Goal: Task Accomplishment & Management: Manage account settings

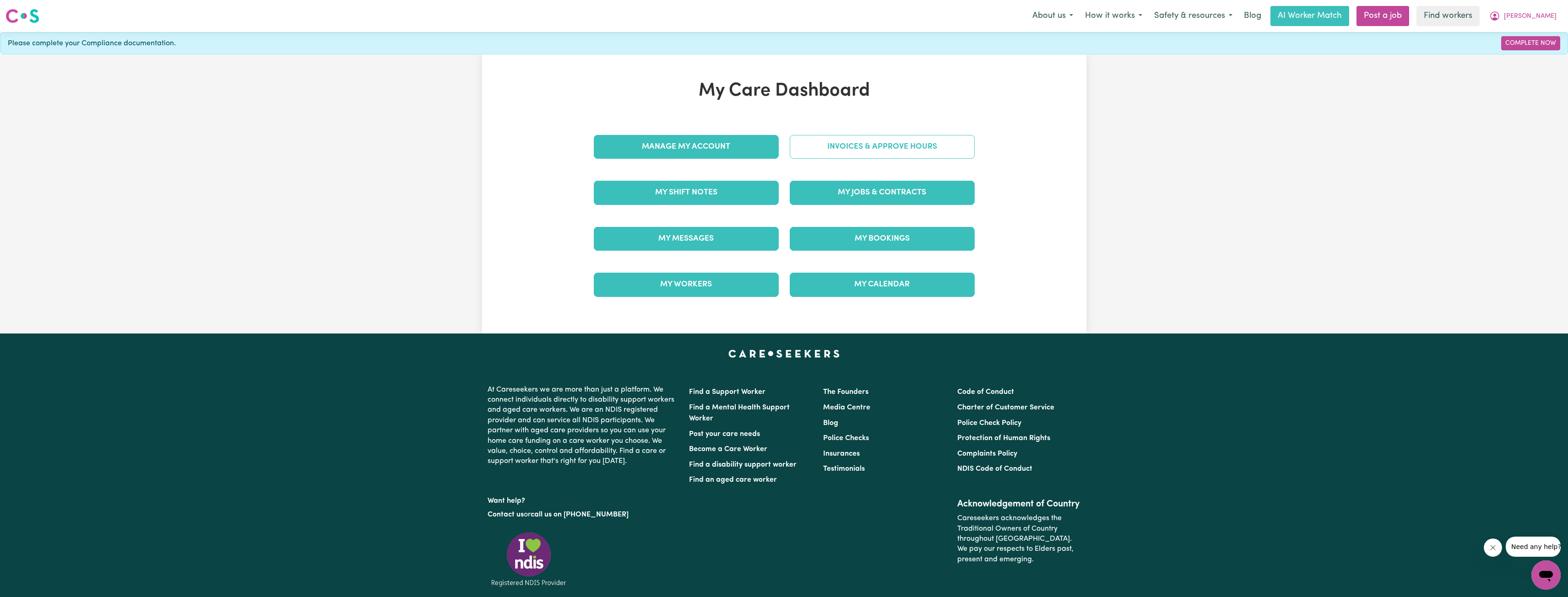
click at [893, 148] on link "Invoices & Approve Hours" at bounding box center [882, 147] width 185 height 24
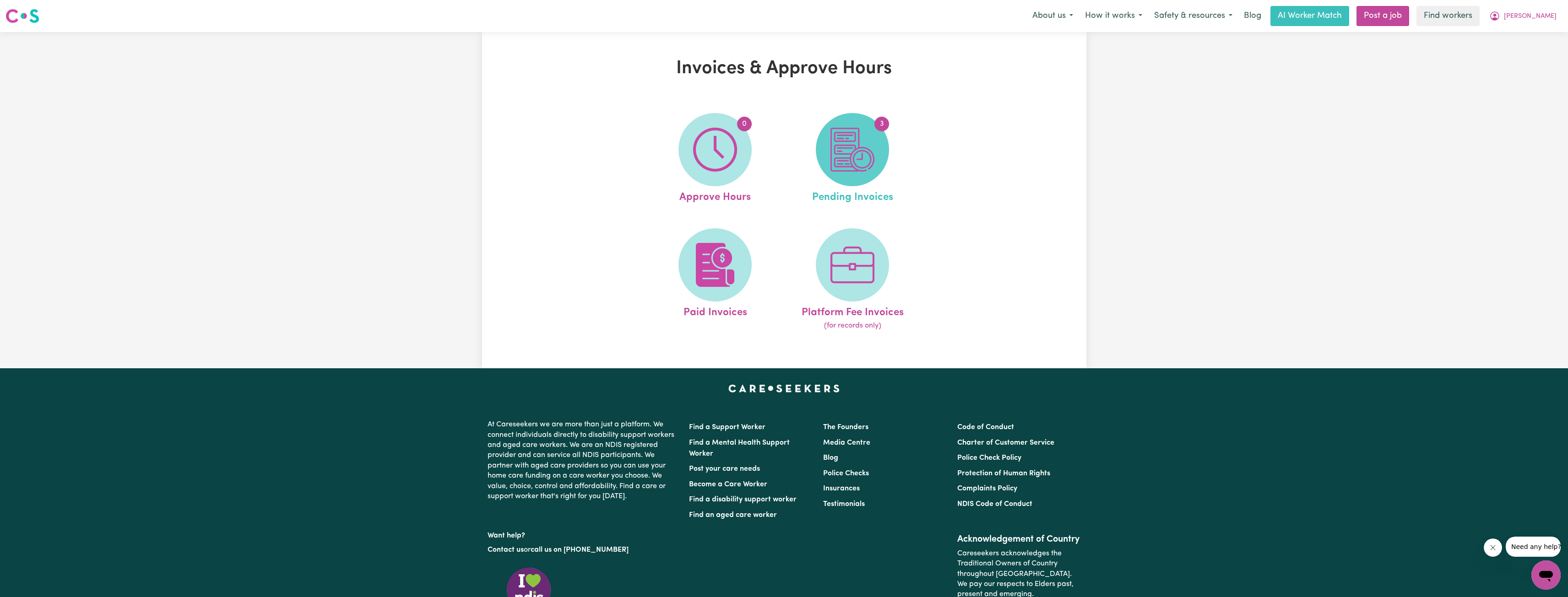
click at [859, 154] on img at bounding box center [852, 150] width 44 height 44
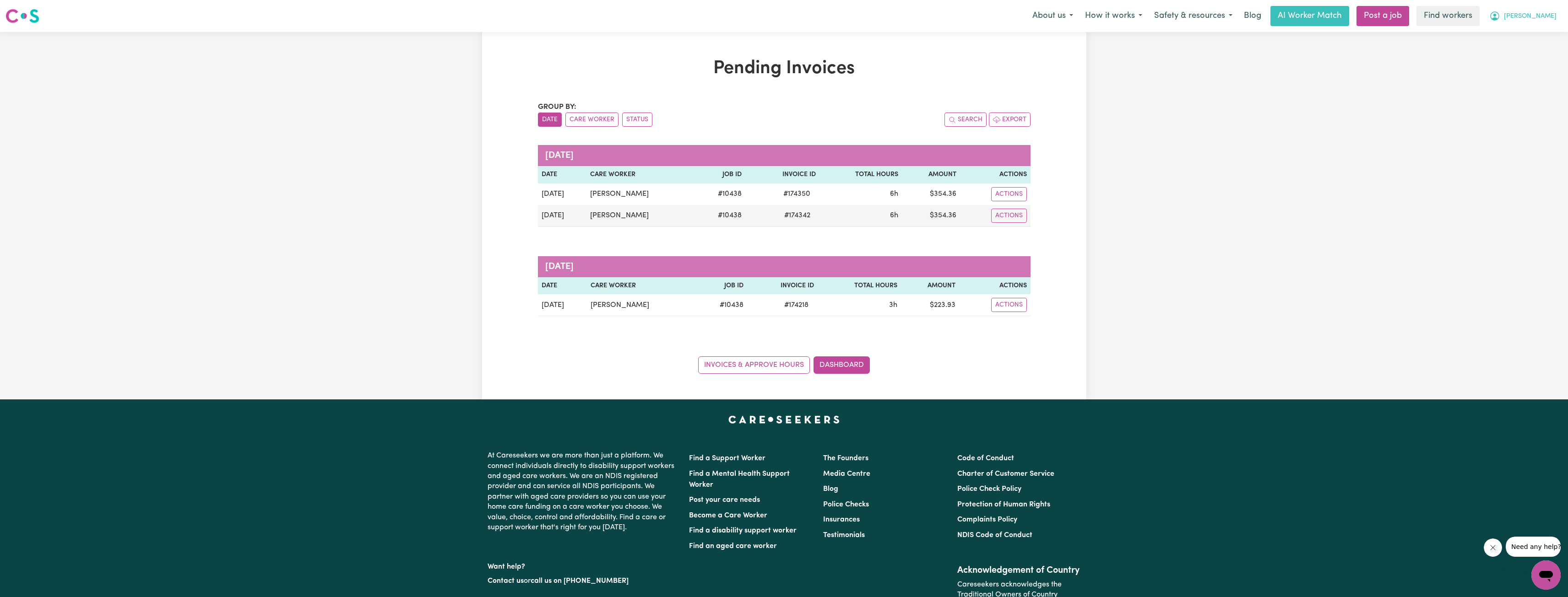
drag, startPoint x: 1553, startPoint y: 18, endPoint x: 1542, endPoint y: 24, distance: 12.5
click at [1552, 18] on span "[PERSON_NAME]" at bounding box center [1530, 16] width 53 height 10
click at [1522, 32] on link "My Dashboard" at bounding box center [1526, 35] width 72 height 17
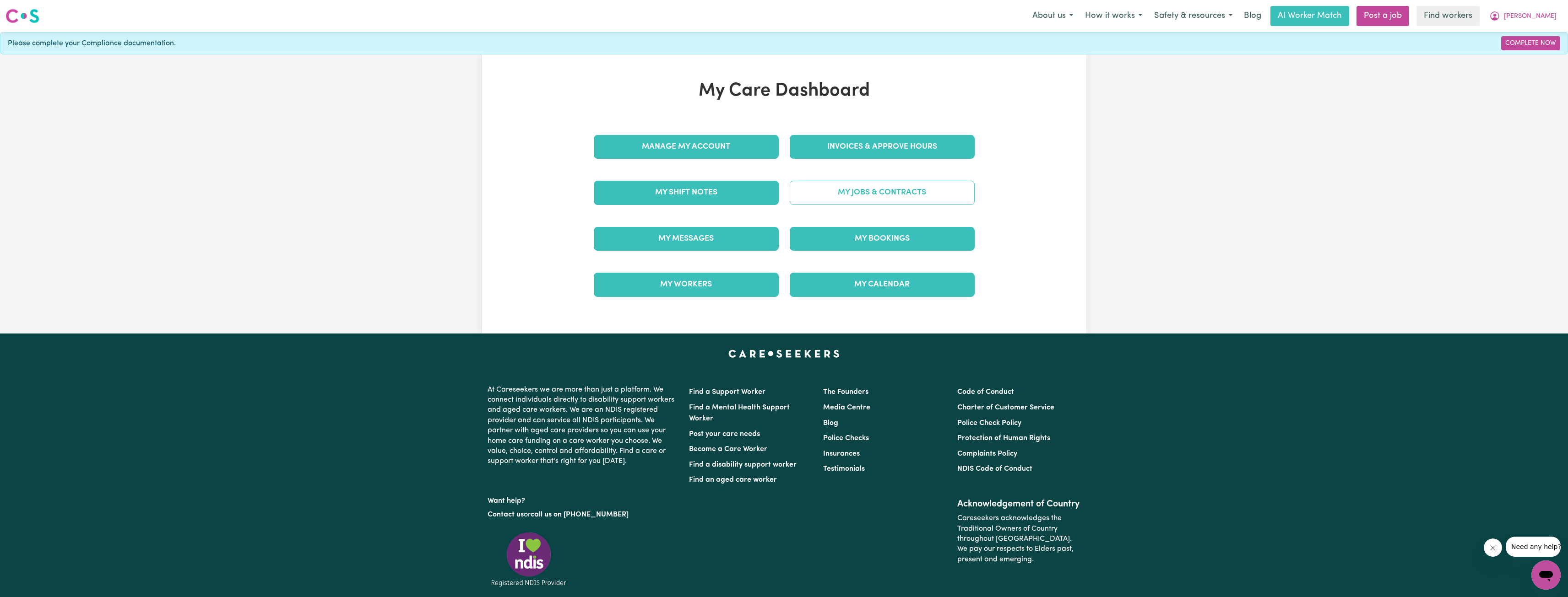
click at [904, 187] on link "My Jobs & Contracts" at bounding box center [882, 192] width 185 height 24
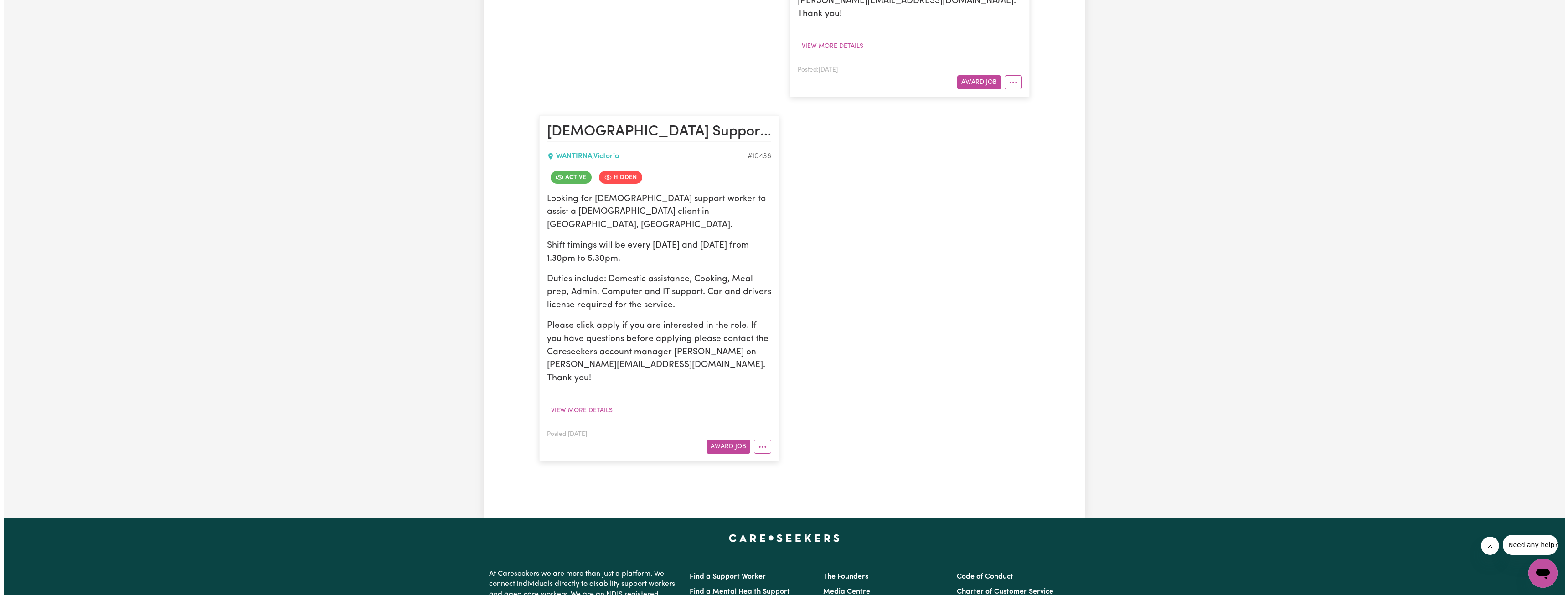
scroll to position [593, 0]
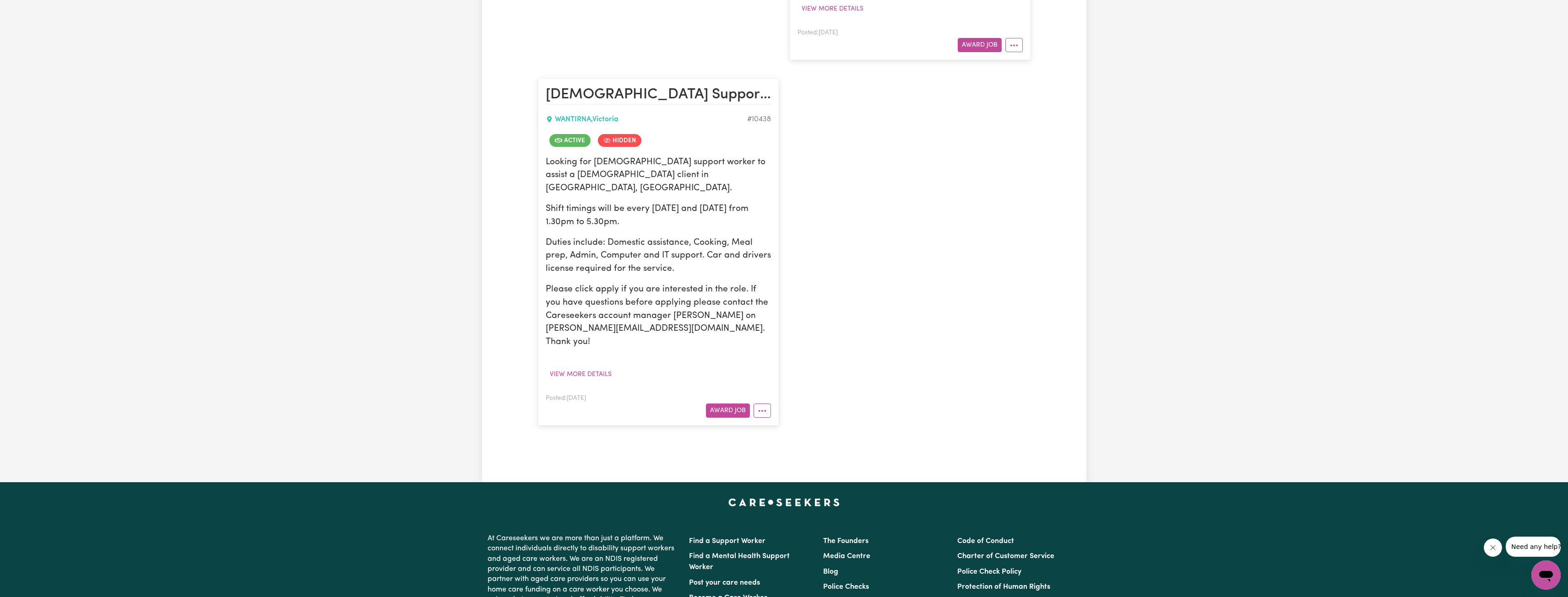
click at [754, 393] on div "Posted: Apr 26, 2023 Award Job" at bounding box center [658, 405] width 225 height 25
click at [761, 406] on icon "More options" at bounding box center [762, 411] width 9 height 9
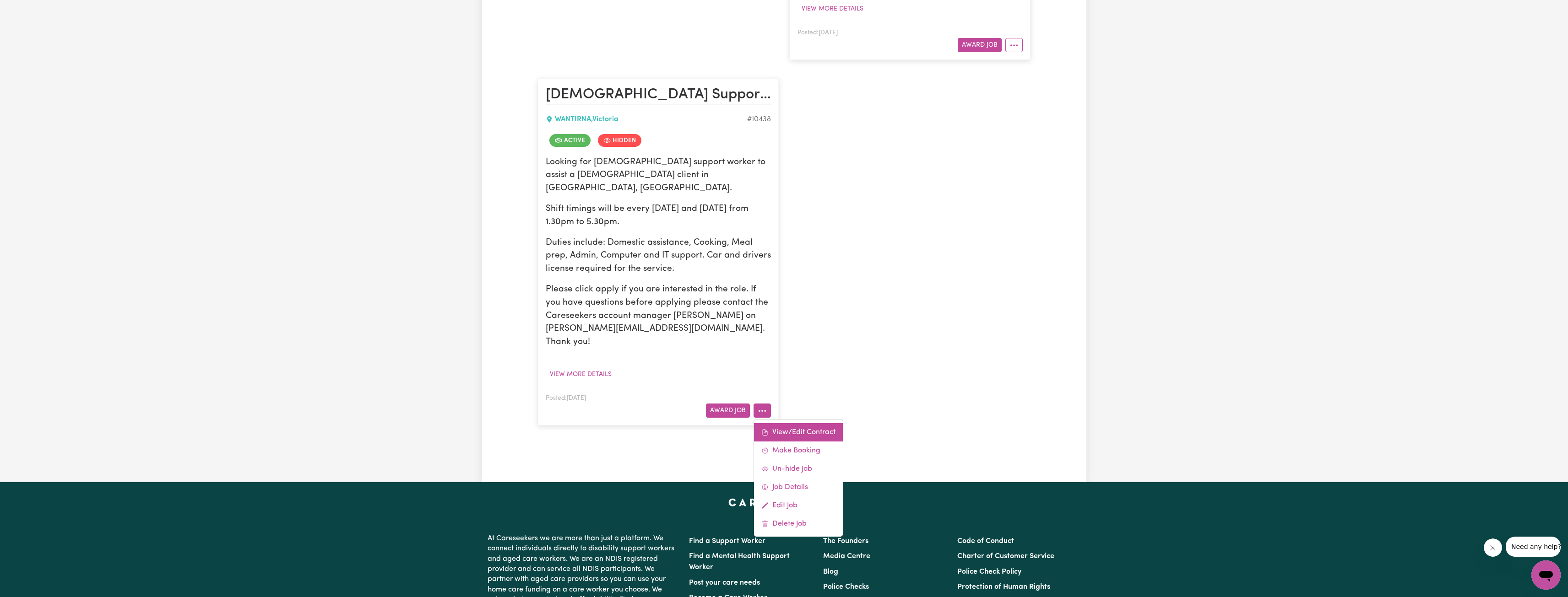
click at [782, 423] on link "View/Edit Contract" at bounding box center [798, 433] width 89 height 18
select select "WEEKDAY_DAYTIME"
select select "ASSISTANCE_SELF_CARE"
select select "ONE"
select select "PUBLIC_HOLIDAY"
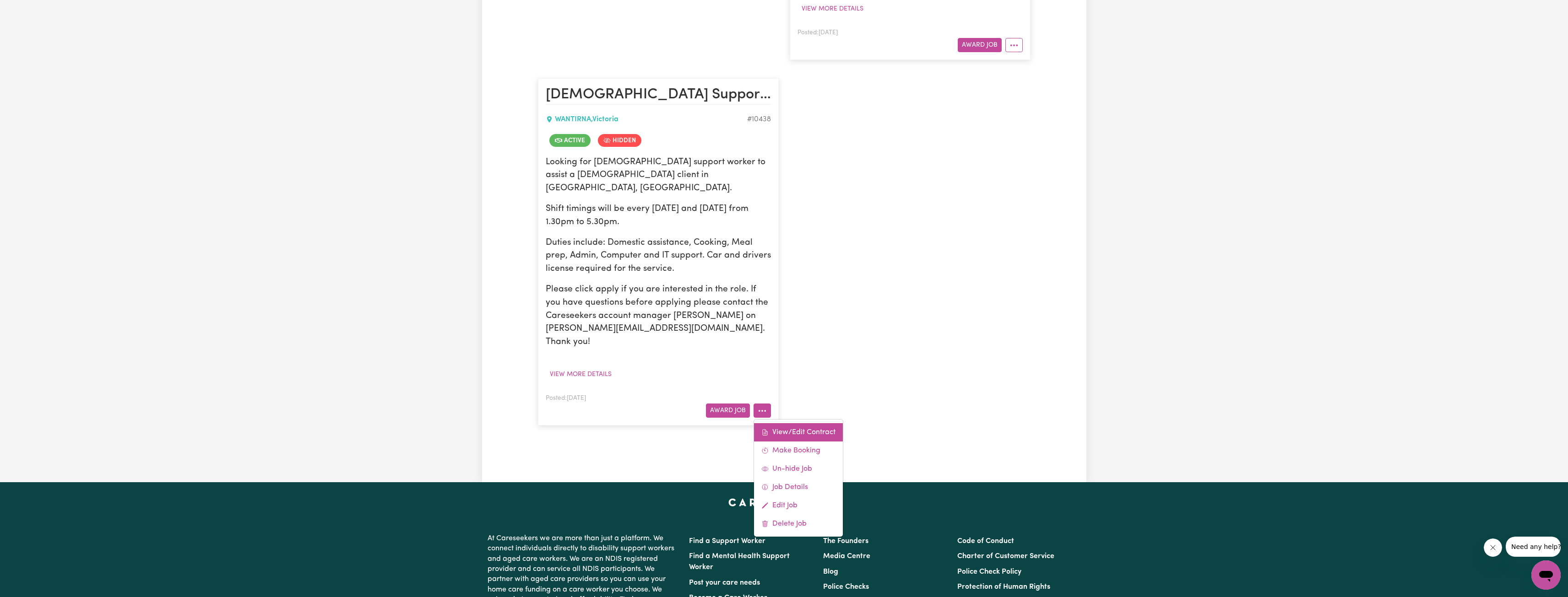
select select "ASSISTANCE_SELF_CARE"
select select "ONE"
select select "WEEKDAY_EVENING"
select select "ASSISTANCE_SELF_CARE"
select select "ONE"
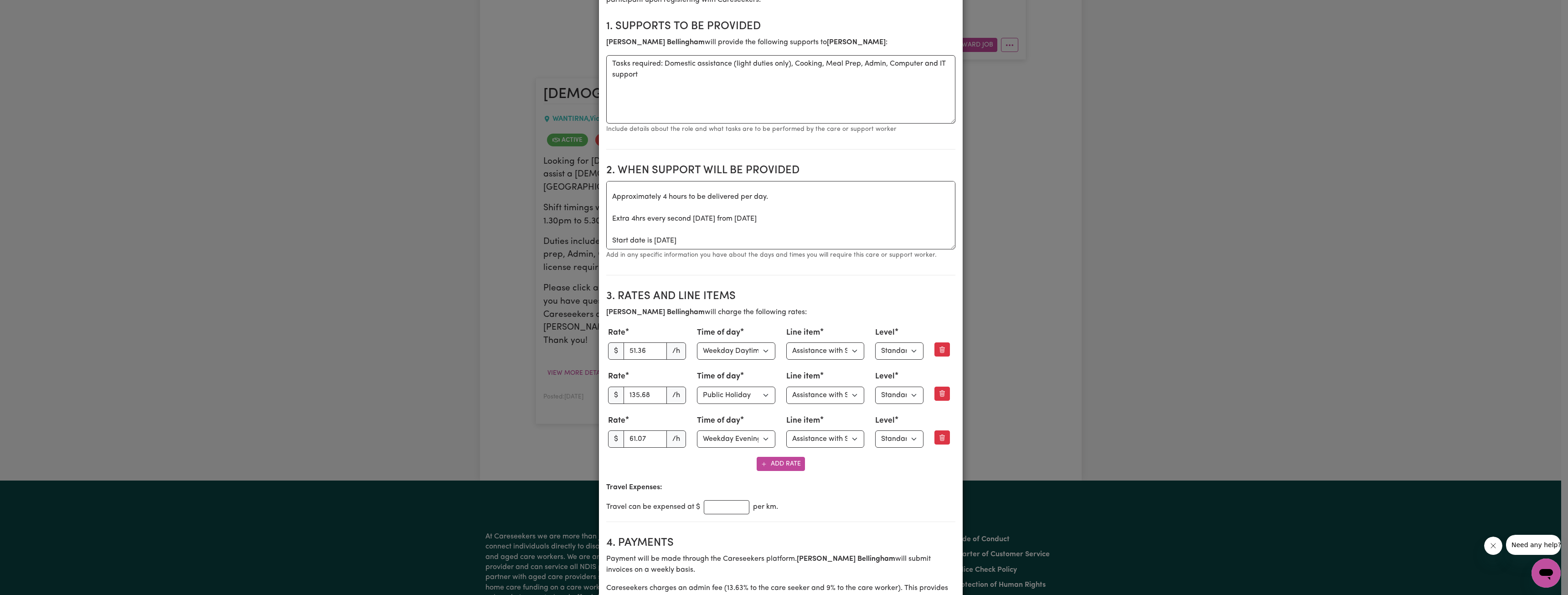
scroll to position [183, 0]
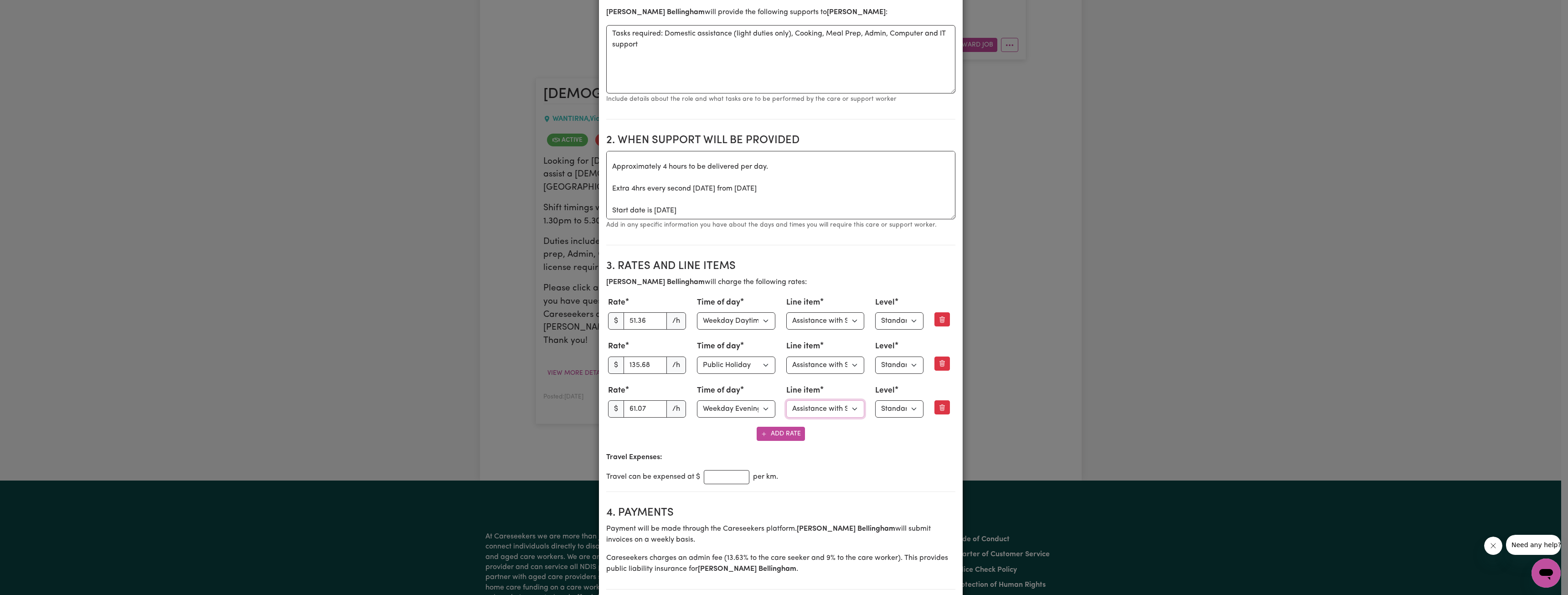
click at [817, 407] on select "Select line item Assistance with Self Care Activities Assistance with personal …" at bounding box center [825, 409] width 79 height 17
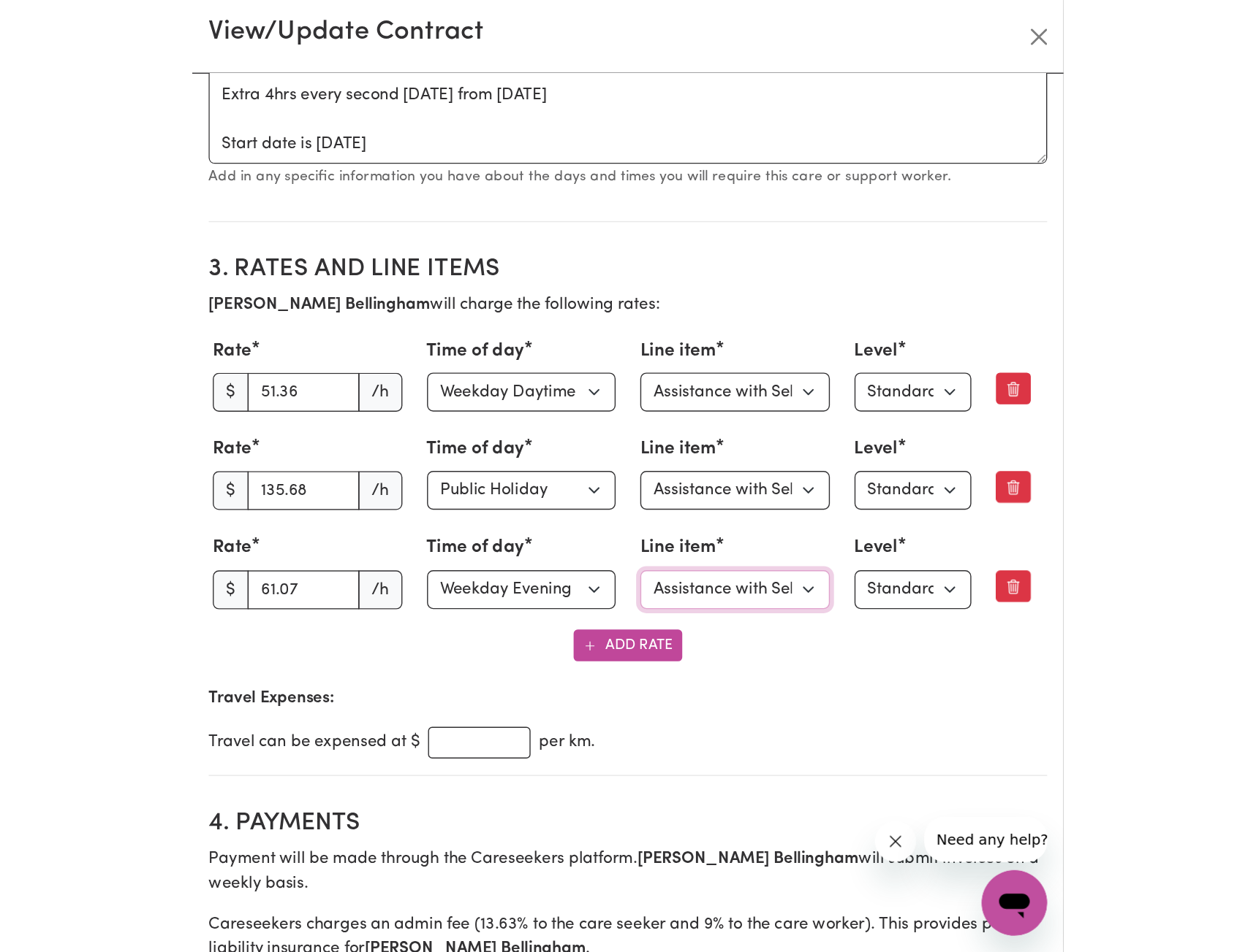
scroll to position [511, 0]
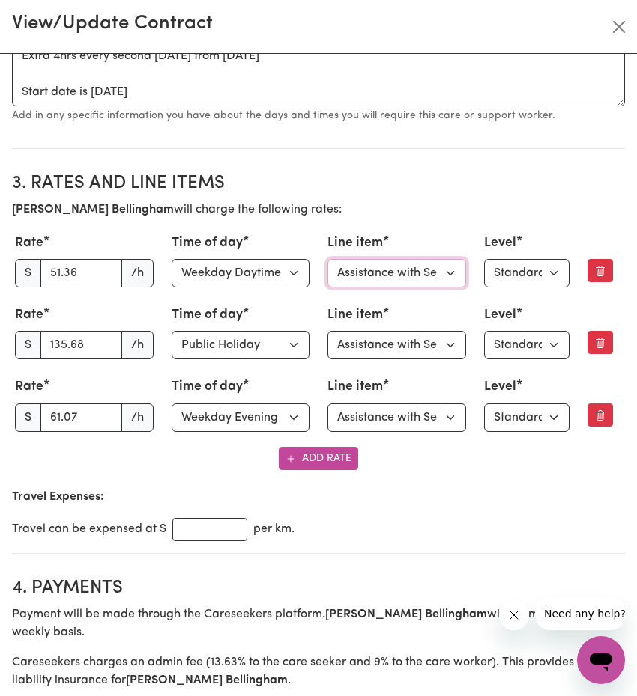
click at [434, 273] on select "Select line item Assistance with Self Care Activities Assistance with personal …" at bounding box center [396, 273] width 139 height 28
select select "PERSONAL_DOMESTIC_ACTIVITIES"
click at [327, 259] on select "Select line item Assistance with Self Care Activities Assistance with personal …" at bounding box center [396, 273] width 139 height 28
click at [393, 281] on select "Select line item Assistance with Self Care Activities Assistance with personal …" at bounding box center [396, 273] width 139 height 28
click at [327, 259] on select "Select line item Assistance with Self Care Activities Assistance with personal …" at bounding box center [396, 273] width 139 height 28
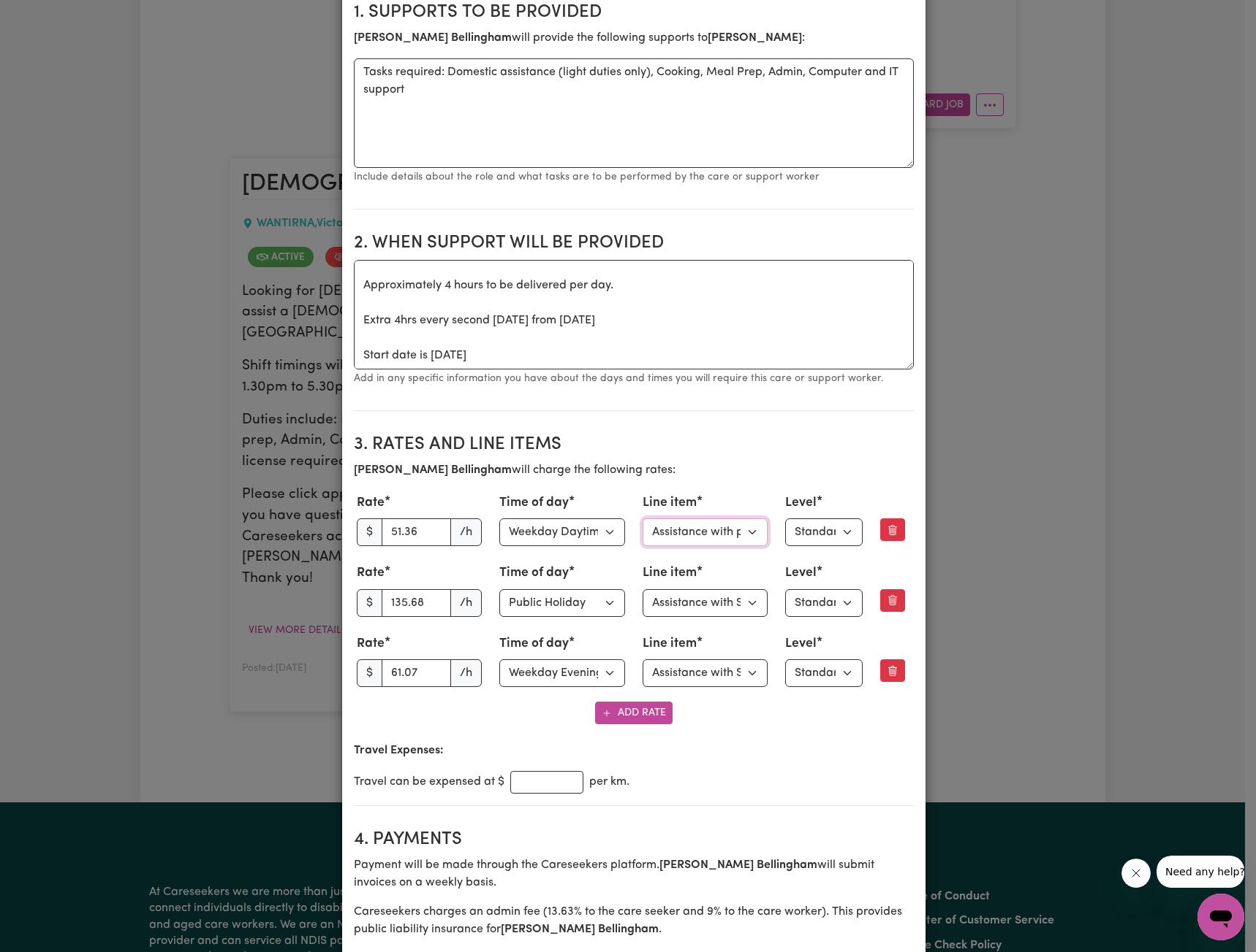
scroll to position [293, 0]
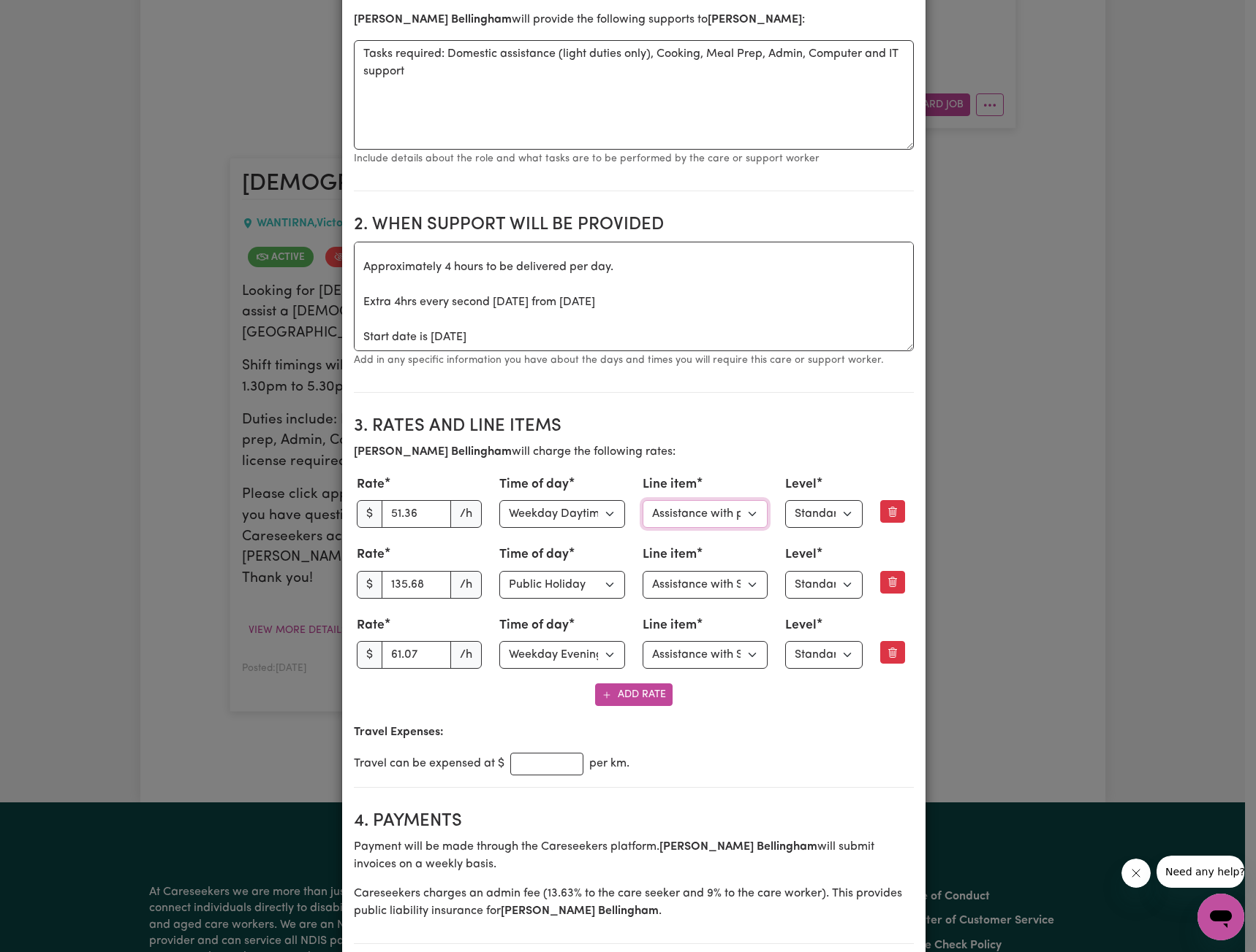
click at [680, 519] on select "Select line item Assistance with Self Care Activities Assistance with personal …" at bounding box center [705, 514] width 126 height 27
click at [642, 500] on select "Select line item Assistance with Self Care Activities Assistance with personal …" at bounding box center [705, 514] width 126 height 27
click at [674, 656] on select "Select line item Assistance with Self Care Activities Assistance with personal …" at bounding box center [705, 654] width 126 height 27
select select "COMMUNITY_ACCESS"
click at [642, 641] on select "Select line item Assistance with Self Care Activities Assistance with personal …" at bounding box center [705, 654] width 126 height 27
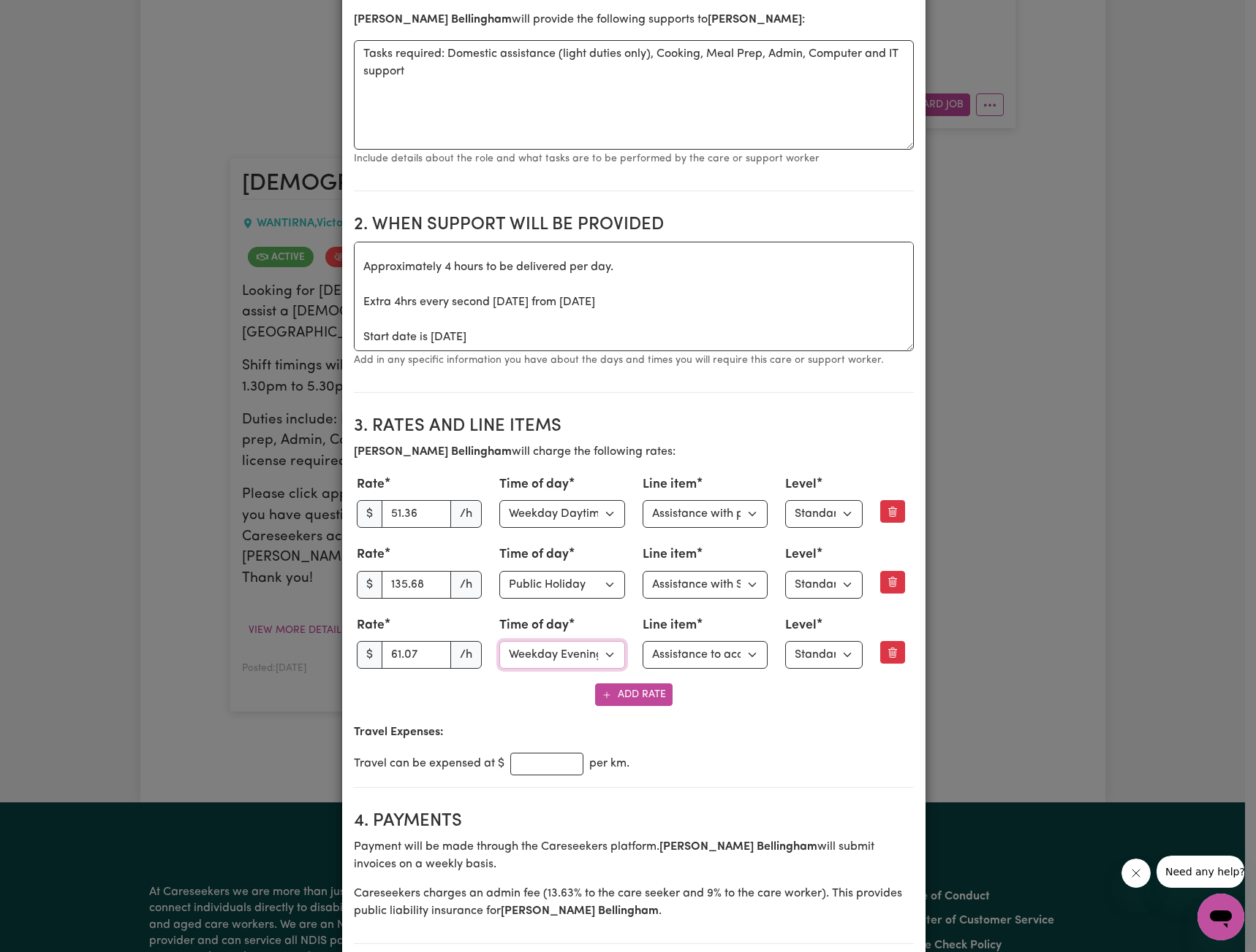
click at [560, 653] on select "Select time of day Weekday Daytime Weekday Evening Saturday Sunday Public Holid…" at bounding box center [561, 654] width 126 height 27
select select "WEEKDAY_DAYTIME"
click at [499, 641] on select "Select time of day Weekday Daytime Weekday Evening Saturday Sunday Public Holid…" at bounding box center [561, 654] width 126 height 27
click at [588, 519] on select "Select time of day Weekday Daytime Weekday Evening Saturday Sunday Public Holid…" at bounding box center [561, 514] width 126 height 27
click at [499, 500] on select "Select time of day Weekday Daytime Weekday Evening Saturday Sunday Public Holid…" at bounding box center [561, 514] width 126 height 27
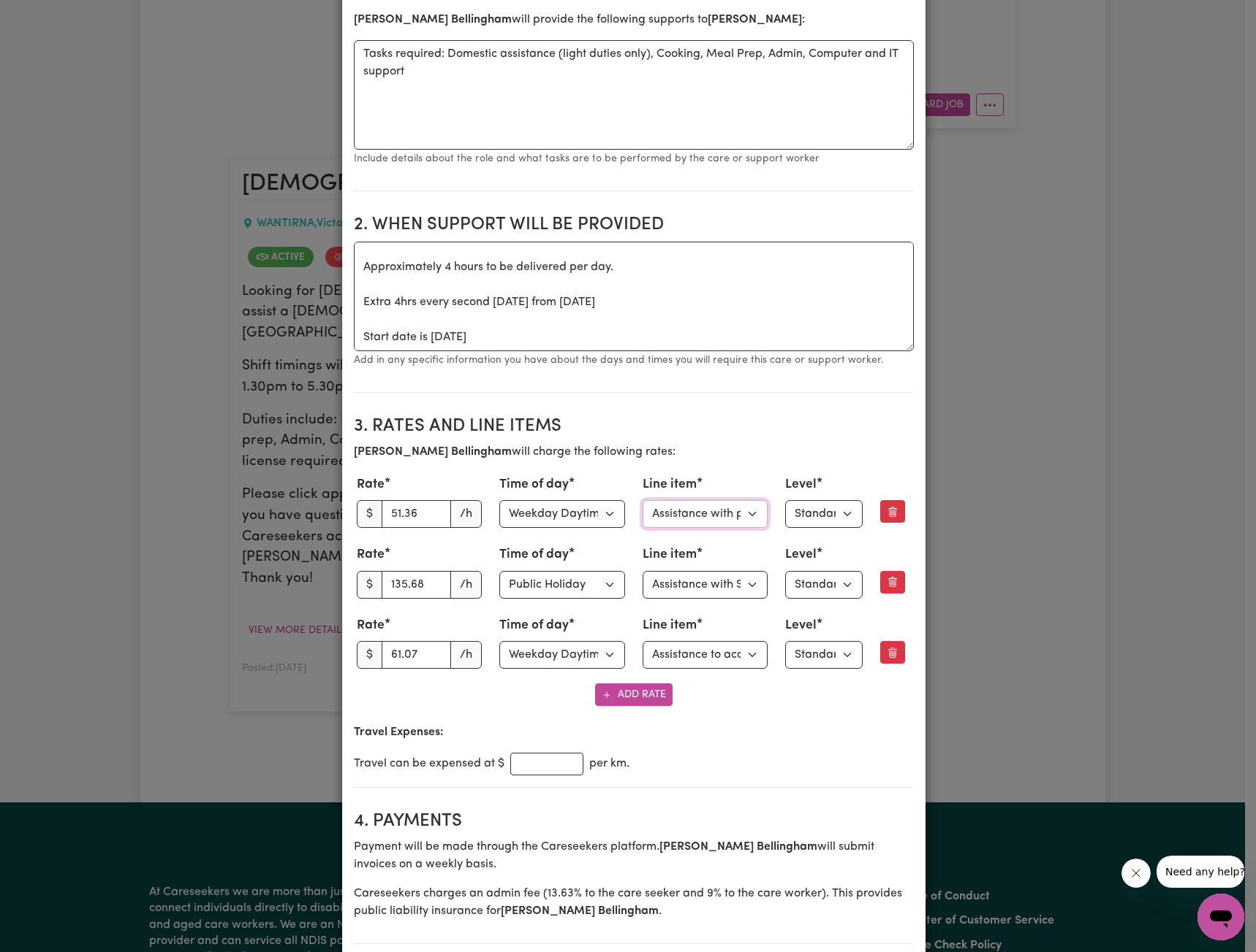
click at [669, 513] on select "Select line item Assistance with Self Care Activities Assistance with personal …" at bounding box center [705, 514] width 126 height 27
click at [584, 515] on select "Select time of day Weekday Daytime Weekday Evening Saturday Sunday Public Holid…" at bounding box center [561, 514] width 126 height 27
click at [499, 500] on select "Select time of day Weekday Daytime Weekday Evening Saturday Sunday Public Holid…" at bounding box center [561, 514] width 126 height 27
click at [634, 698] on button "Add Rate" at bounding box center [633, 694] width 77 height 22
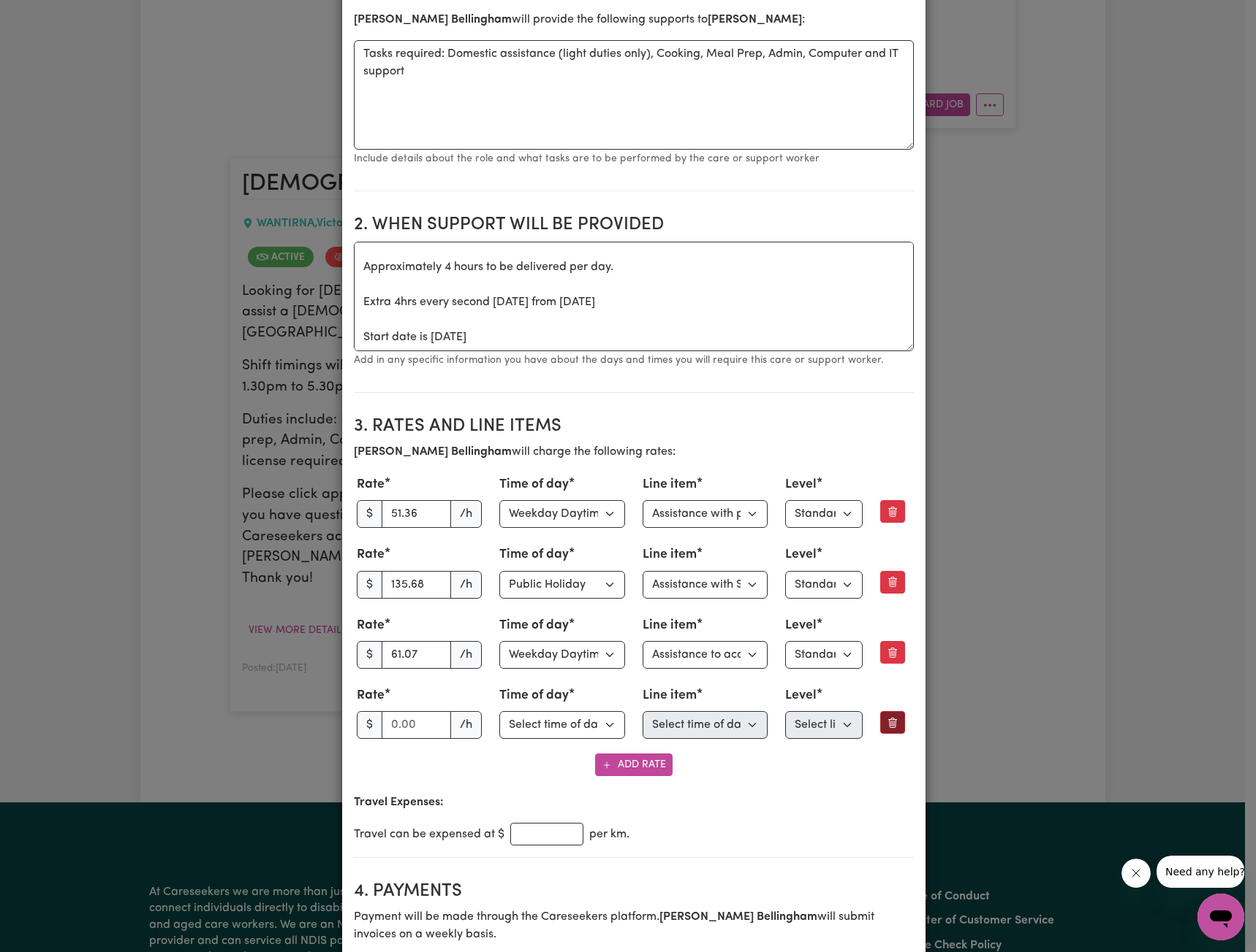
click at [880, 711] on button "Remove this rate" at bounding box center [892, 722] width 24 height 22
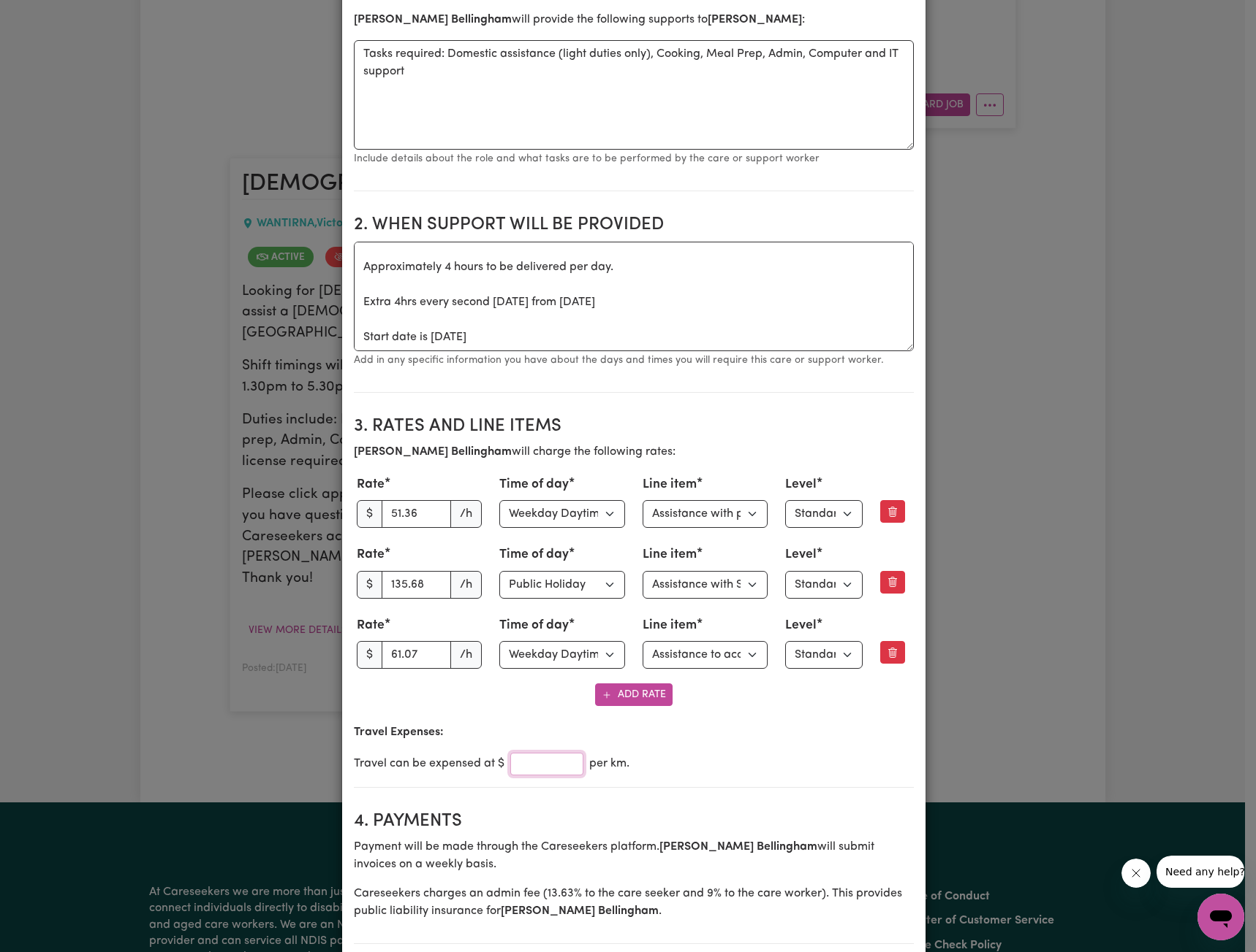
click at [537, 763] on input "number" at bounding box center [547, 764] width 73 height 22
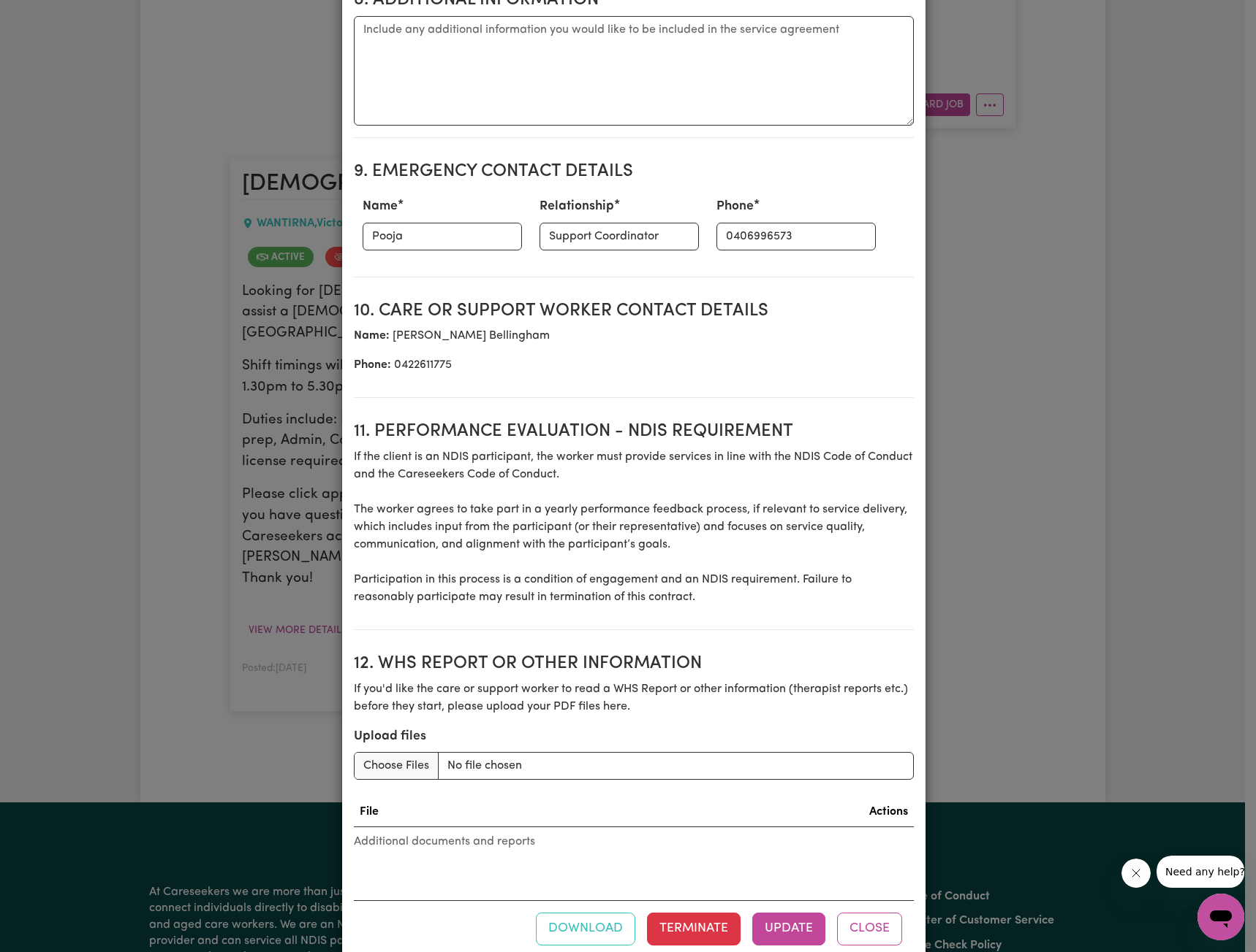
scroll to position [1753, 0]
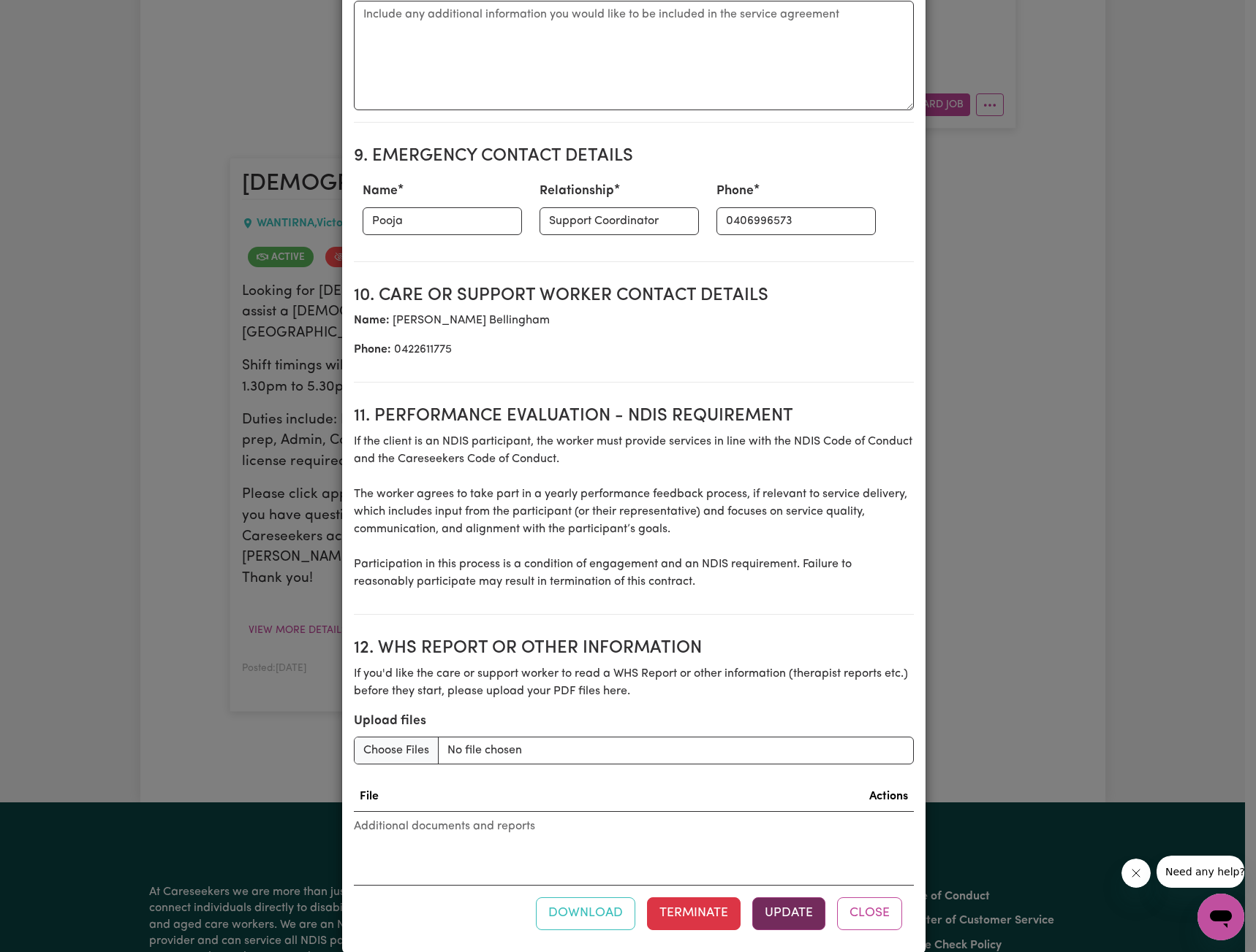
type input "1"
click at [775, 904] on button "Update" at bounding box center [789, 913] width 73 height 32
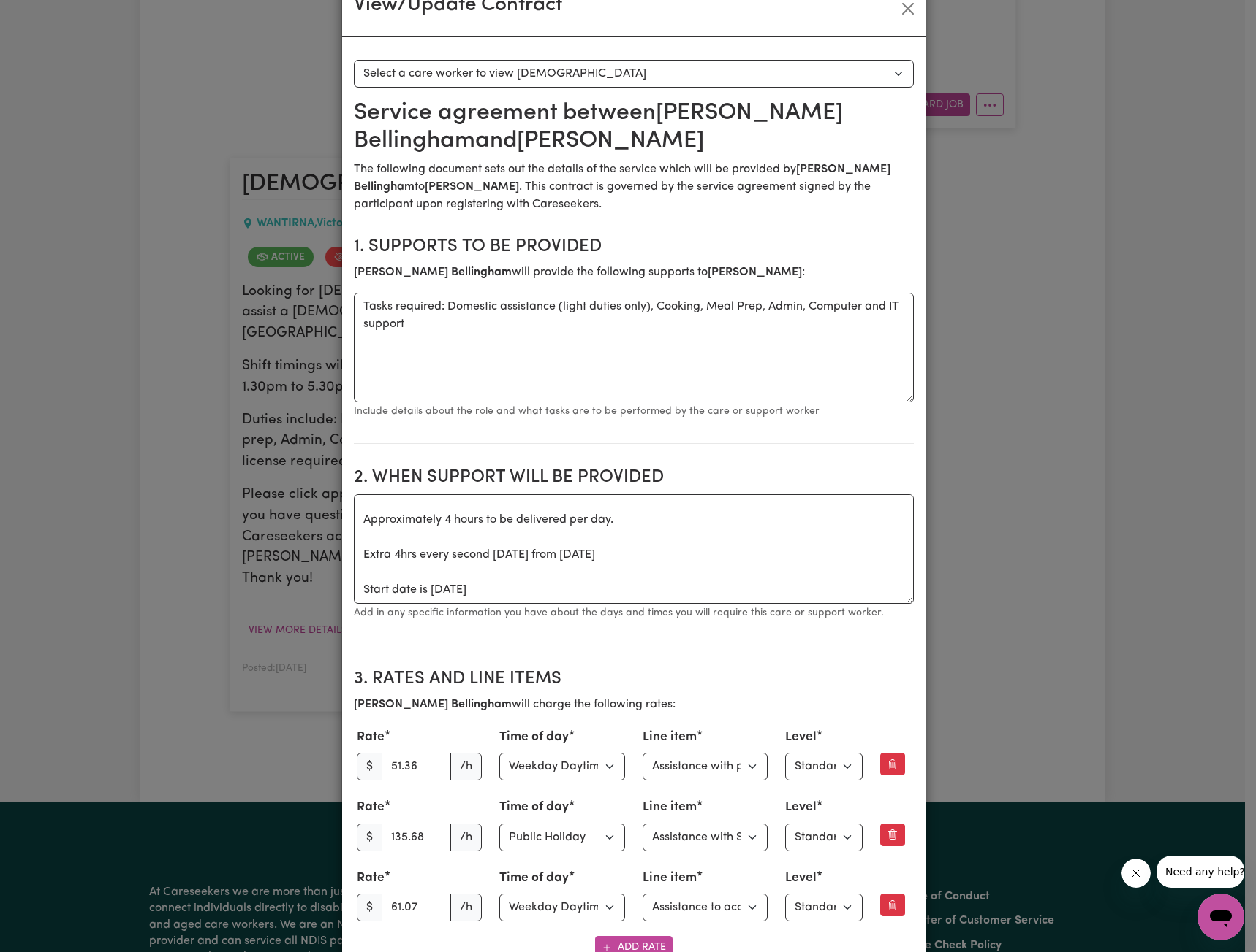
scroll to position [219, 0]
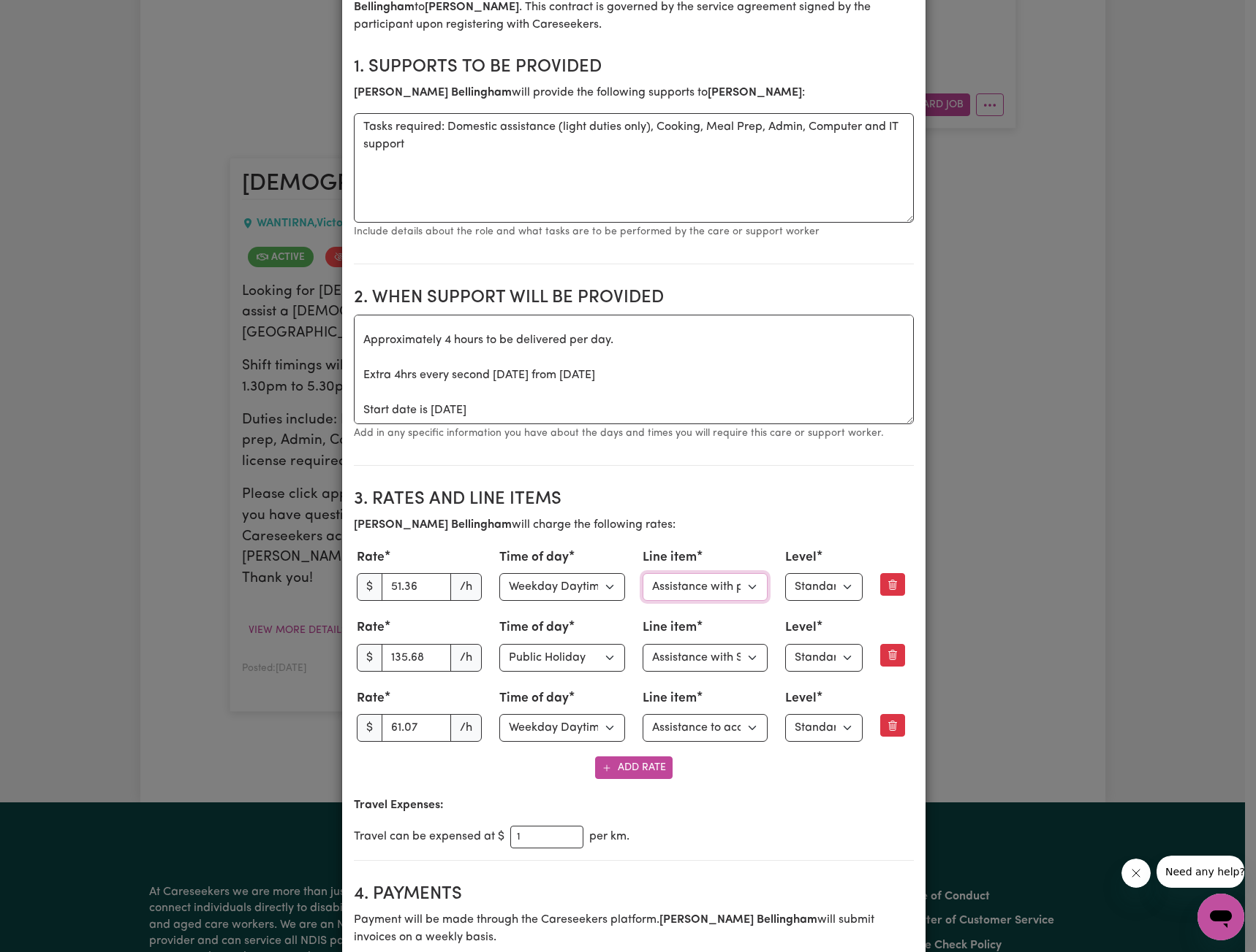
click at [696, 591] on select "Select line item Assistance with Self Care Activities Assistance with personal …" at bounding box center [705, 587] width 126 height 27
click at [694, 586] on select "Select line item Assistance with Self Care Activities Assistance with personal …" at bounding box center [705, 587] width 126 height 27
click at [664, 664] on select "Select line item Assistance with Self Care Activities Assistance with personal …" at bounding box center [705, 657] width 126 height 27
click at [679, 719] on select "Select line item Assistance with Self Care Activities Assistance with personal …" at bounding box center [705, 728] width 126 height 27
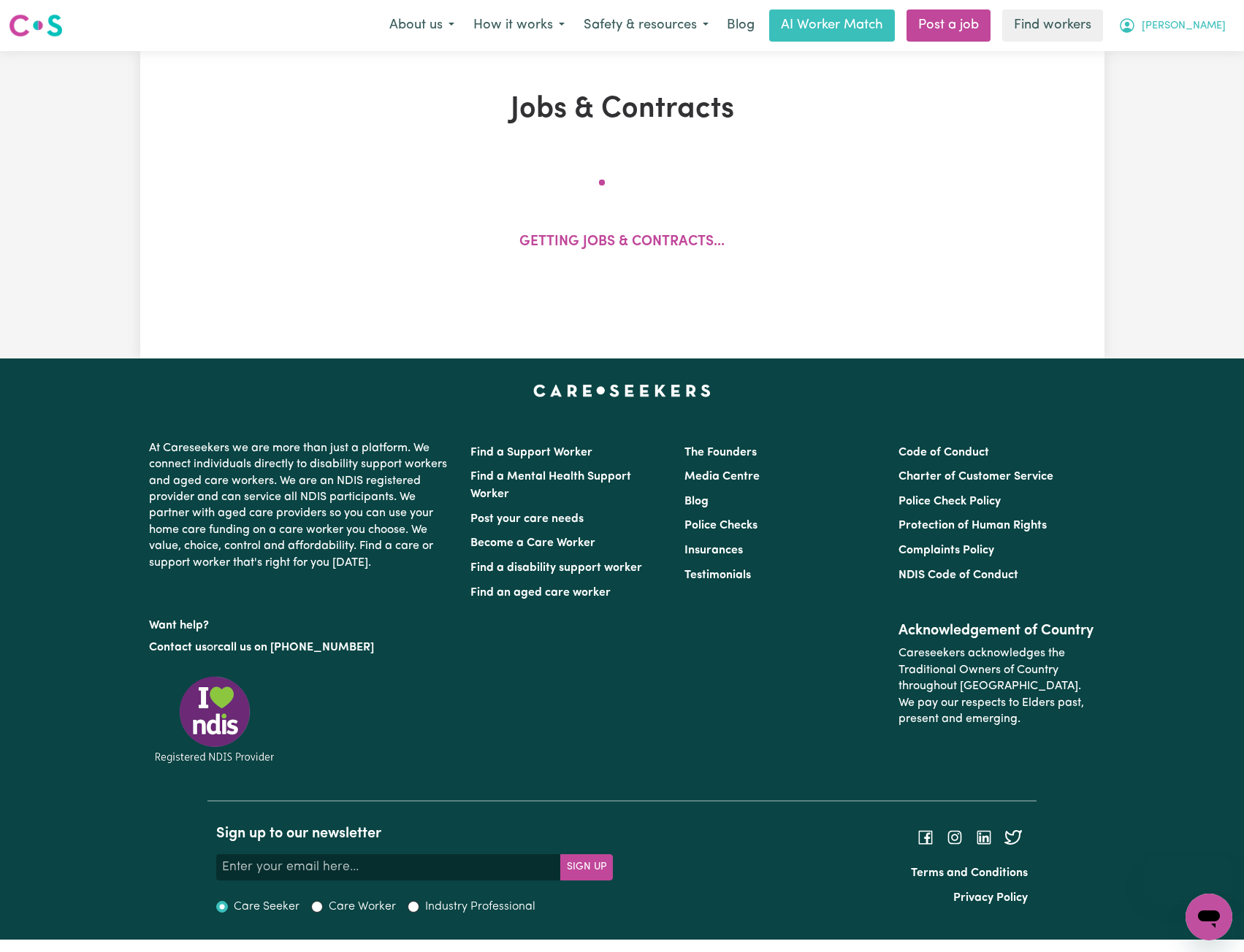
click at [1237, 30] on div "Menu About us How it works Safety & resources Blog AI Worker Match Post a job F…" at bounding box center [622, 25] width 1244 height 33
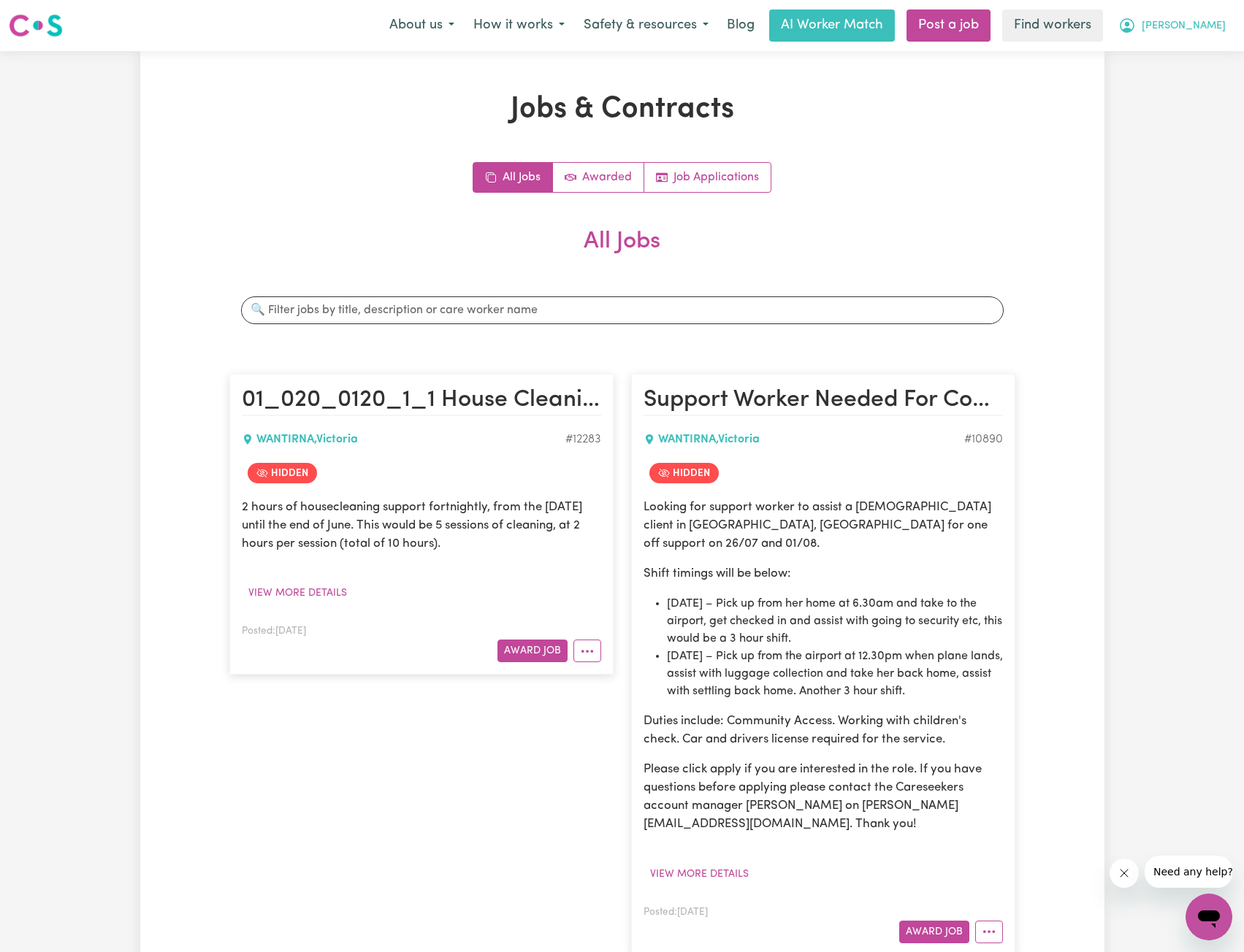
click at [1208, 27] on span "[PERSON_NAME]" at bounding box center [1184, 26] width 84 height 16
click at [1179, 54] on link "My Dashboard" at bounding box center [1177, 57] width 115 height 27
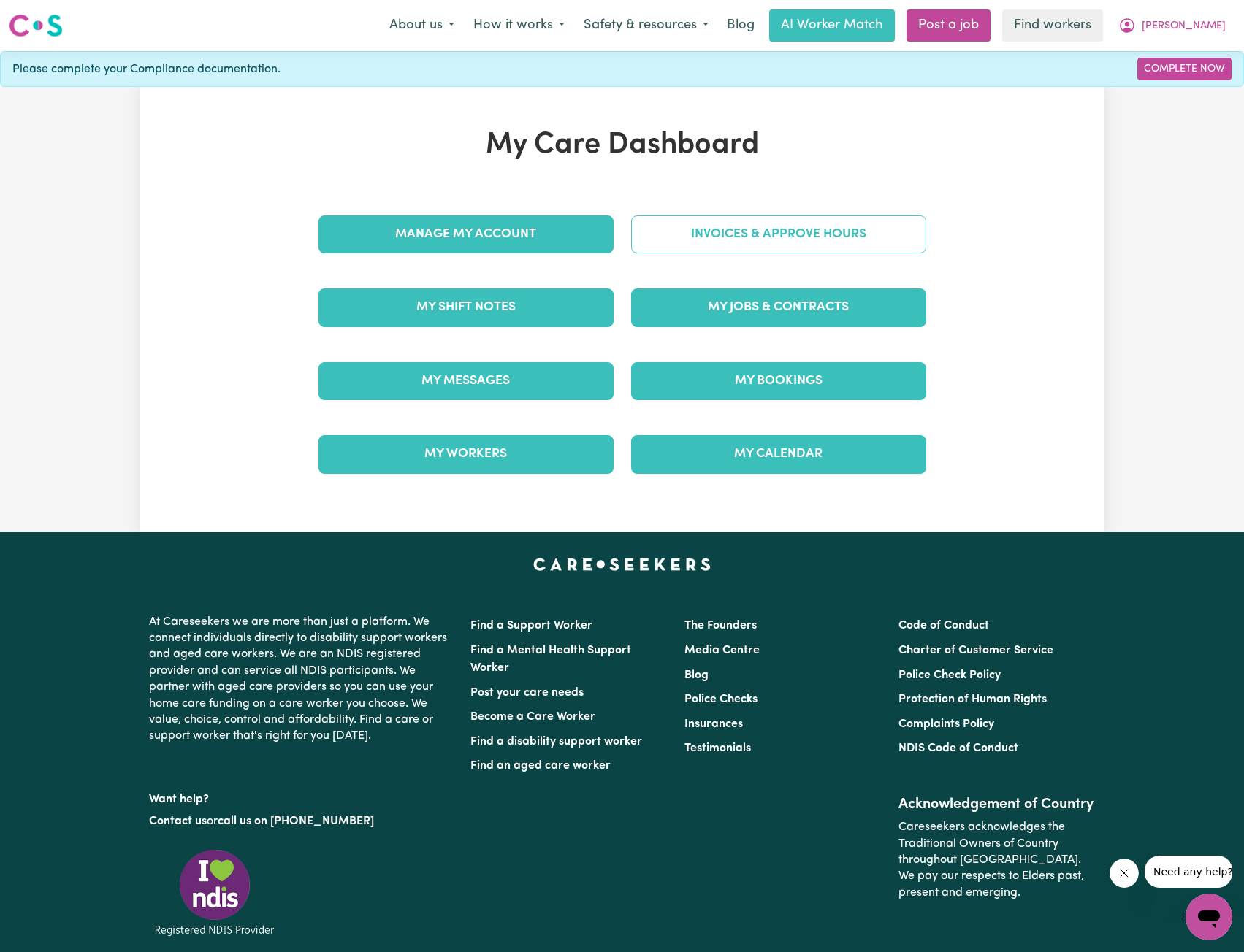
click at [751, 228] on link "Invoices & Approve Hours" at bounding box center [779, 234] width 296 height 38
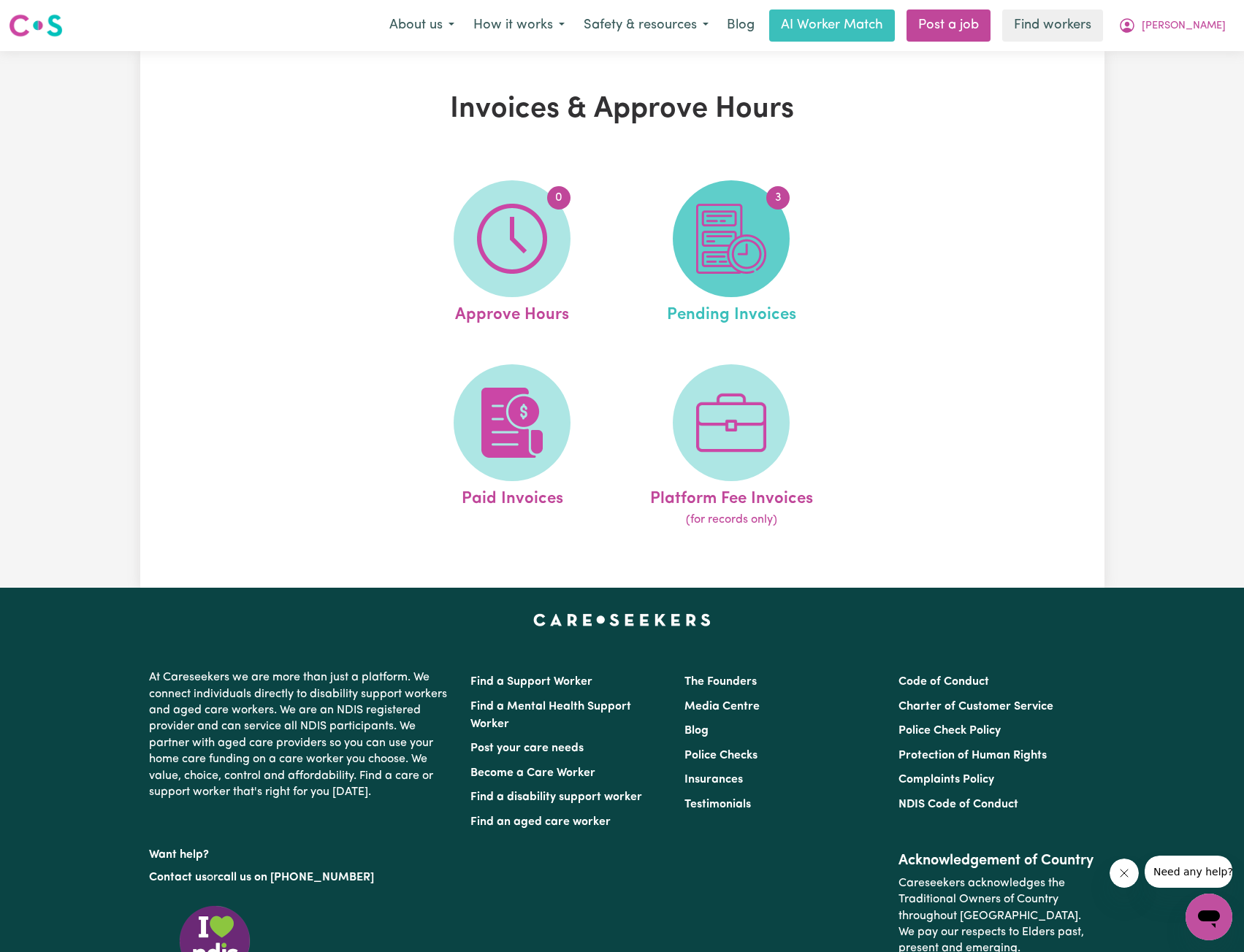
click at [741, 239] on img at bounding box center [732, 239] width 70 height 70
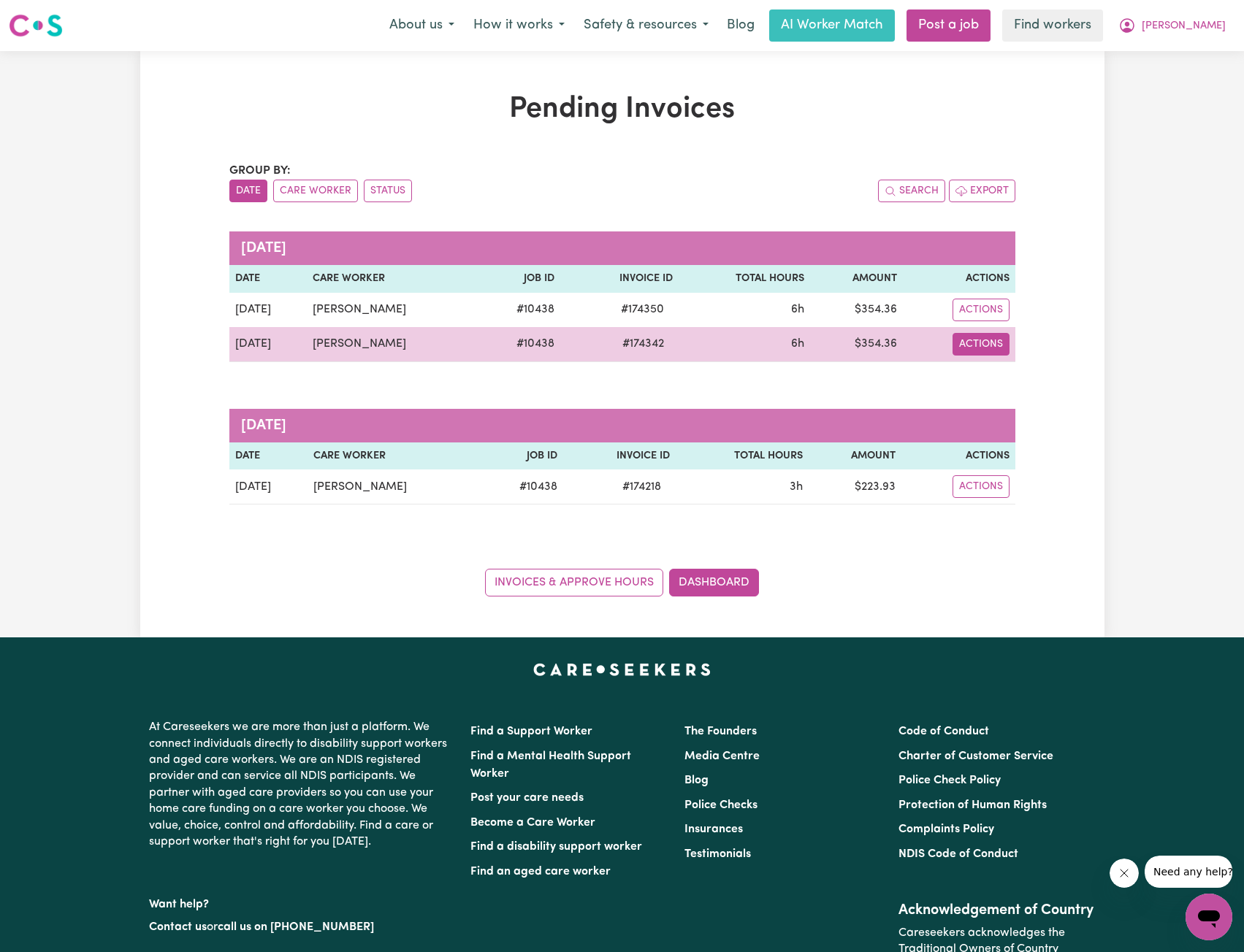
click at [993, 337] on button "Actions" at bounding box center [981, 343] width 57 height 22
click at [1033, 383] on link "Download Invoice" at bounding box center [1016, 378] width 134 height 29
